Goal: Contribute content

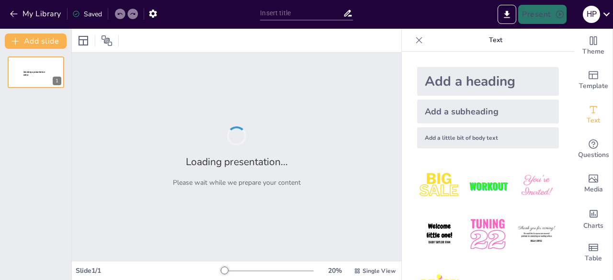
type input "[PERSON_NAME]: Revolutionizing Student Mental Health with AI-Driven Support"
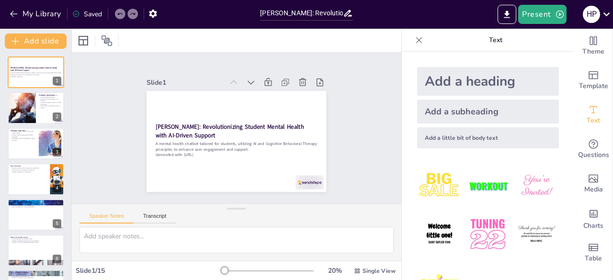
checkbox input "true"
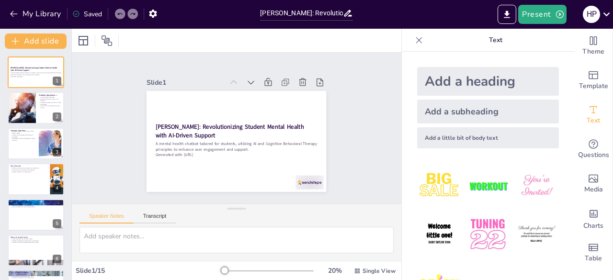
checkbox input "true"
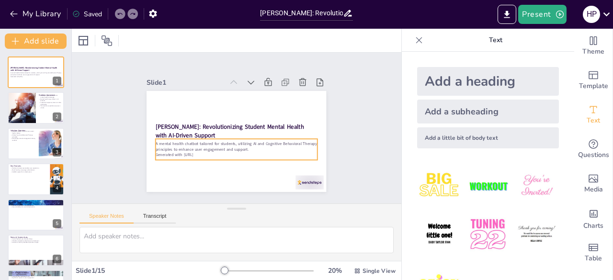
checkbox input "true"
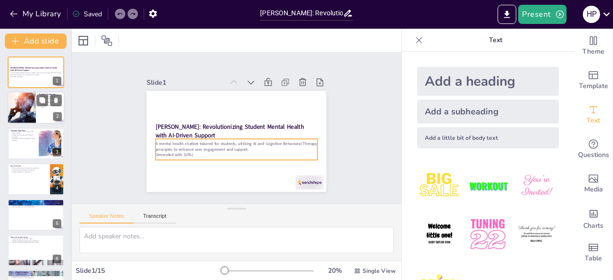
checkbox input "true"
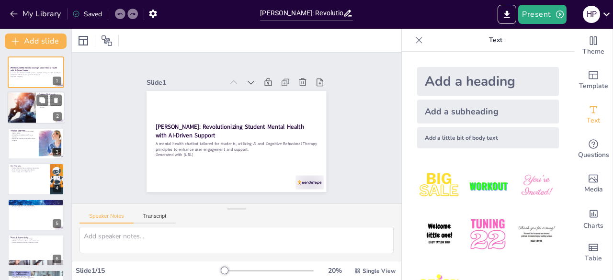
checkbox input "true"
click at [32, 122] on div at bounding box center [22, 108] width 60 height 33
checkbox input "true"
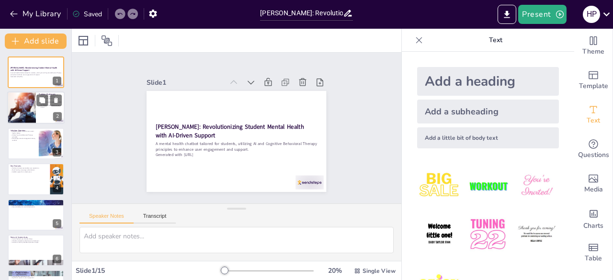
checkbox input "true"
type textarea "The challenges faced by students [DATE] are profound, with many struggling unde…"
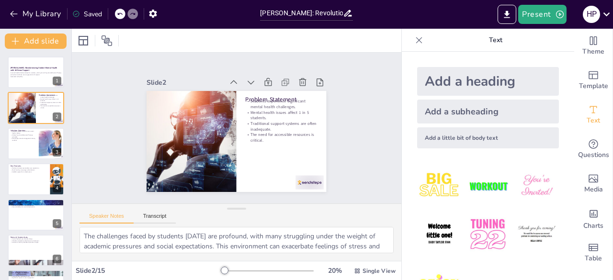
checkbox input "true"
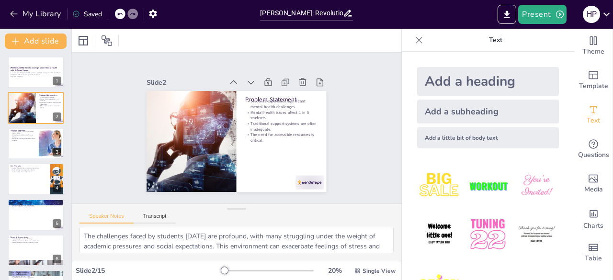
checkbox input "true"
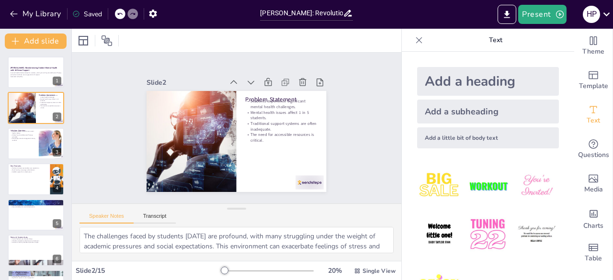
checkbox input "true"
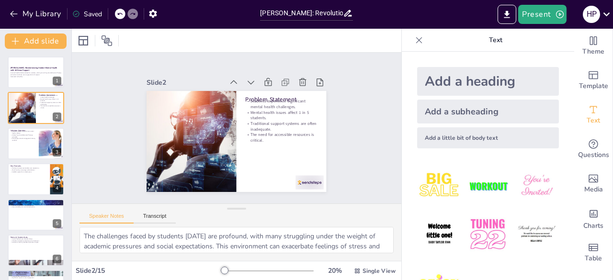
checkbox input "true"
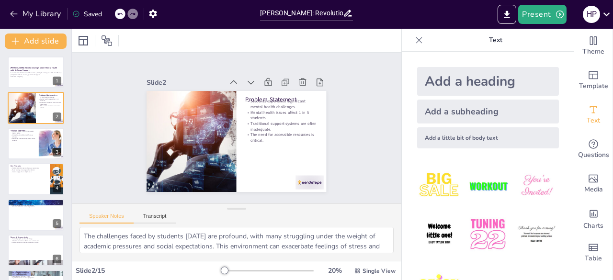
checkbox input "true"
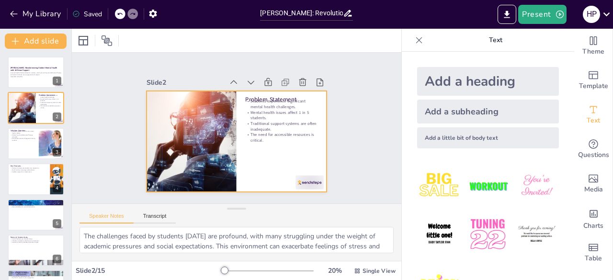
checkbox input "true"
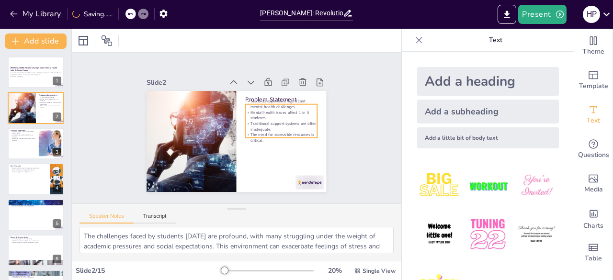
checkbox input "true"
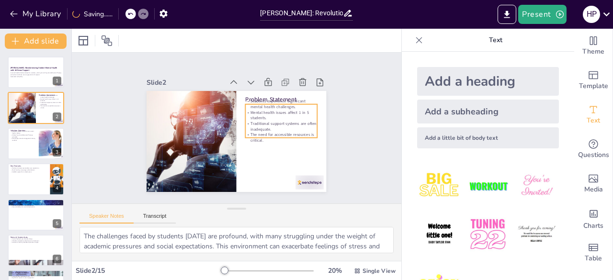
checkbox input "true"
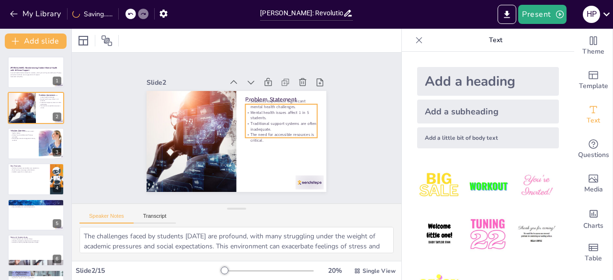
checkbox input "true"
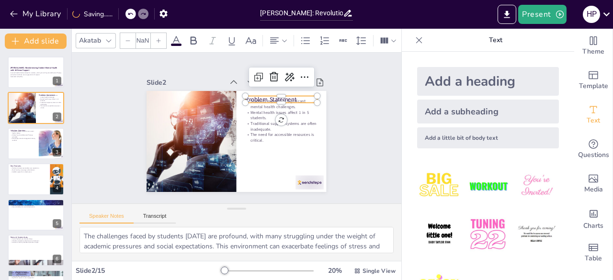
type input "48"
checkbox input "true"
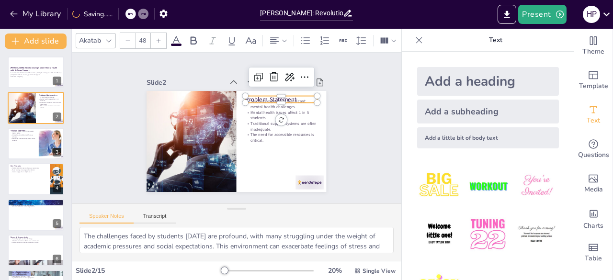
checkbox input "true"
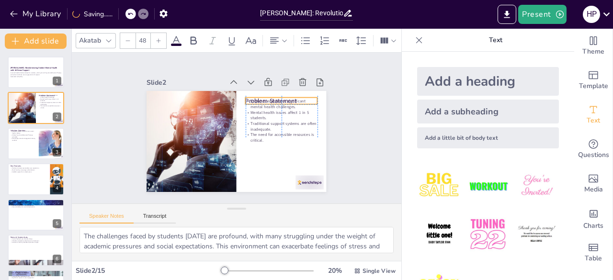
checkbox input "true"
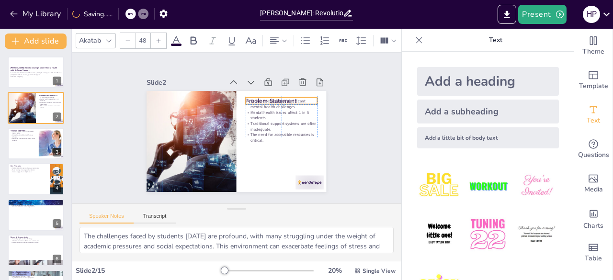
checkbox input "true"
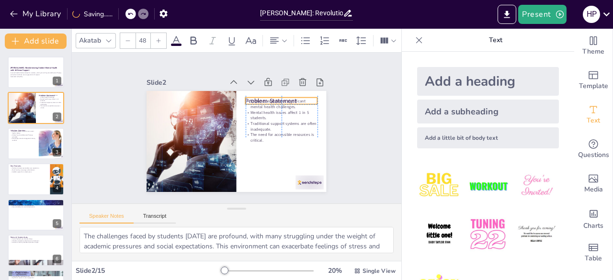
checkbox input "true"
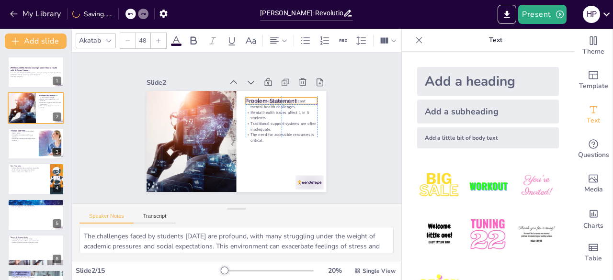
checkbox input "true"
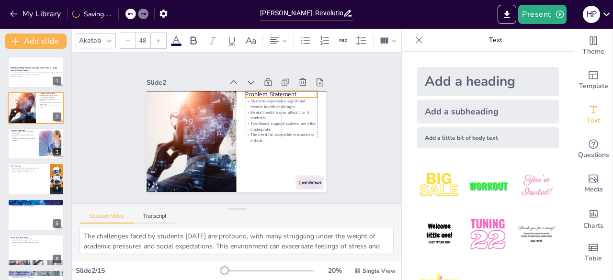
checkbox input "true"
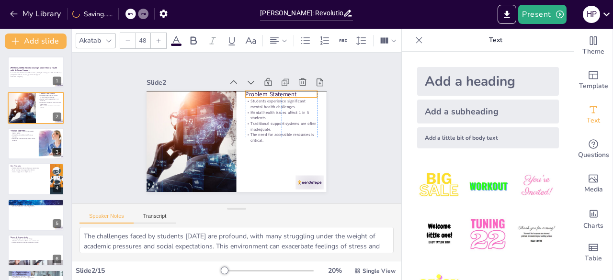
checkbox input "true"
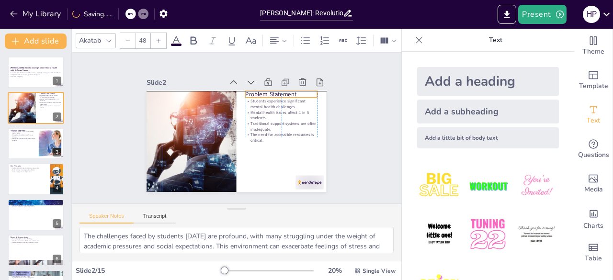
checkbox input "true"
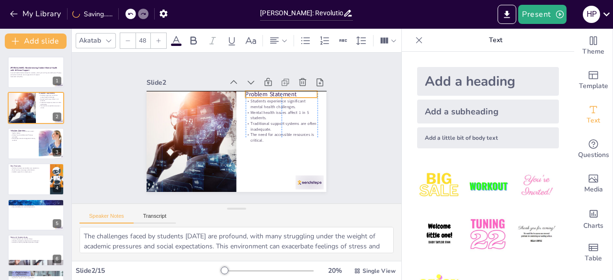
checkbox input "true"
drag, startPoint x: 250, startPoint y: 93, endPoint x: 249, endPoint y: 88, distance: 5.8
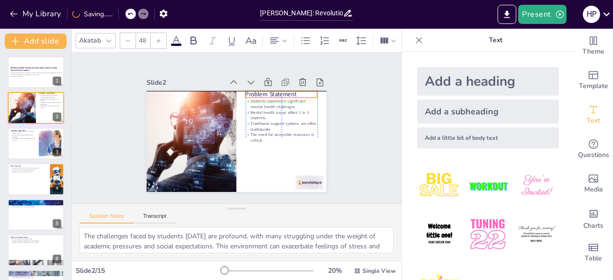
click at [249, 92] on p "Problem Statement" at bounding box center [285, 100] width 72 height 16
checkbox input "true"
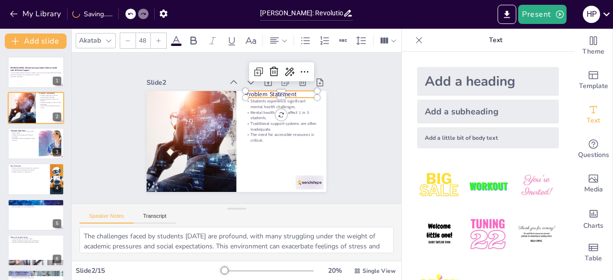
checkbox input "true"
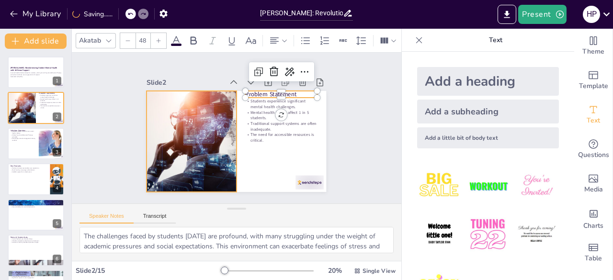
checkbox input "true"
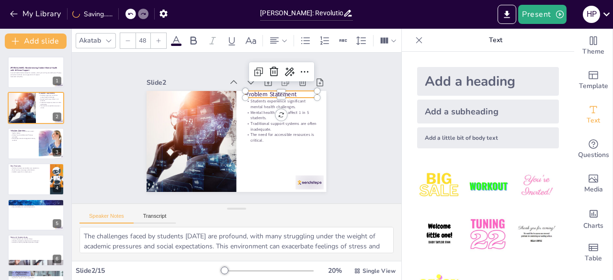
checkbox input "true"
click at [91, 139] on div "Slide 1 [PERSON_NAME]: Revolutionizing Student Mental Health with AI-Driven Sup…" at bounding box center [237, 128] width 354 height 216
checkbox input "true"
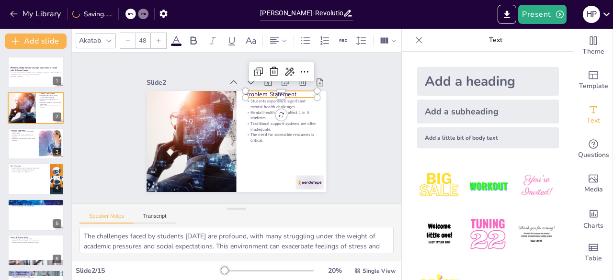
checkbox input "true"
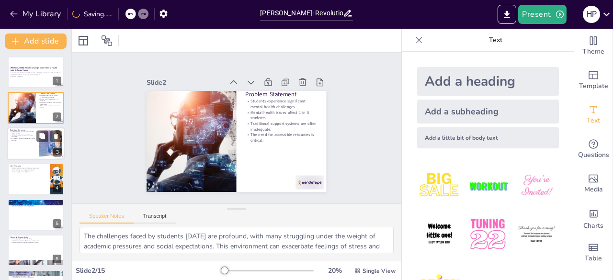
checkbox input "true"
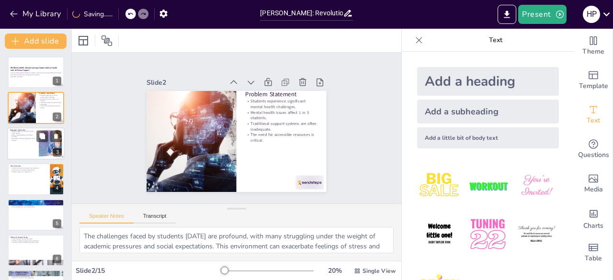
checkbox input "true"
click at [18, 151] on div at bounding box center [36, 143] width 58 height 33
checkbox input "true"
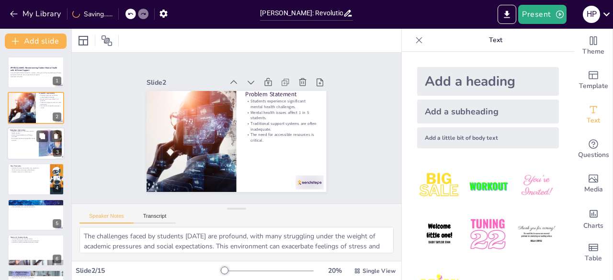
type textarea "[PERSON_NAME] represents a significant advancement in mental health support thr…"
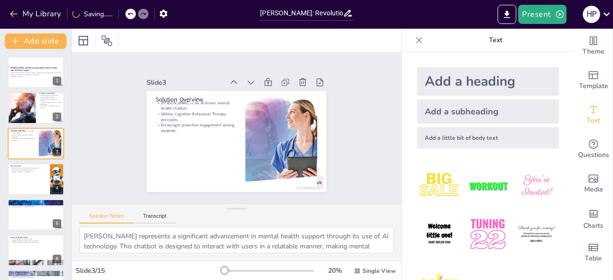
checkbox input "true"
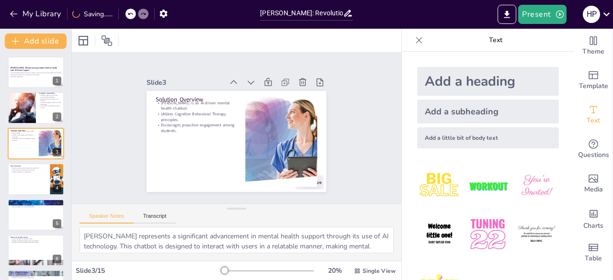
checkbox input "true"
